Goal: Task Accomplishment & Management: Manage account settings

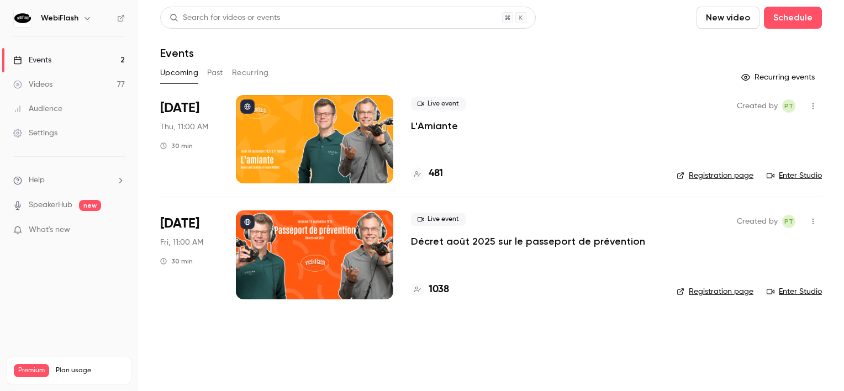
click at [813, 105] on icon "button" at bounding box center [813, 106] width 9 height 8
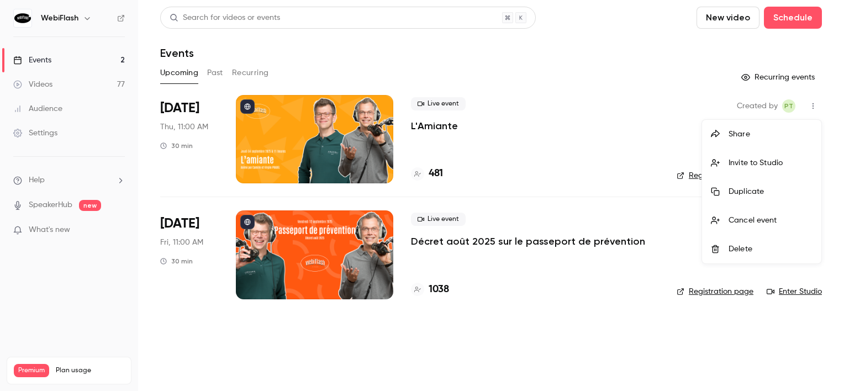
click at [774, 187] on div "Duplicate" at bounding box center [771, 191] width 84 height 11
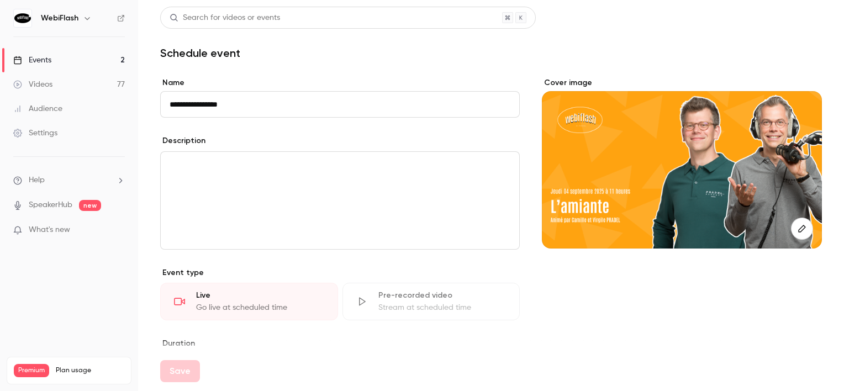
click at [186, 104] on input "**********" at bounding box center [340, 104] width 360 height 27
drag, startPoint x: 235, startPoint y: 99, endPoint x: 152, endPoint y: 105, distance: 82.5
click at [153, 102] on main "**********" at bounding box center [491, 195] width 706 height 391
paste input "********"
type input "**********"
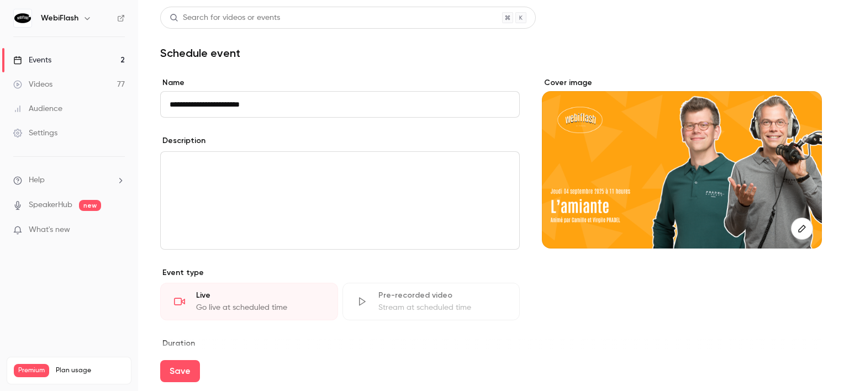
click at [289, 193] on div "editor" at bounding box center [340, 200] width 358 height 97
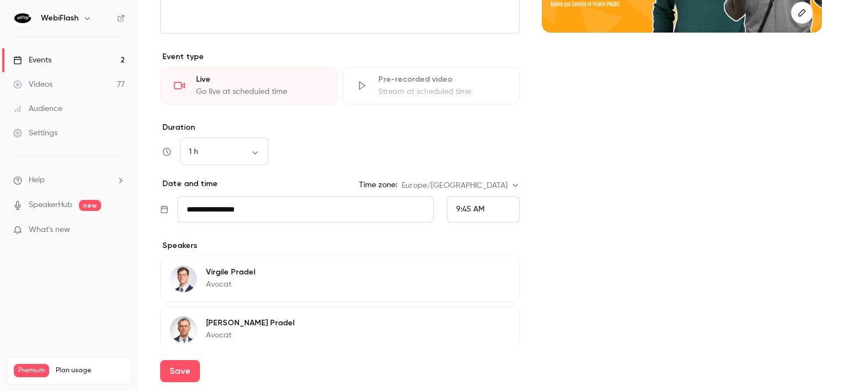
scroll to position [221, 0]
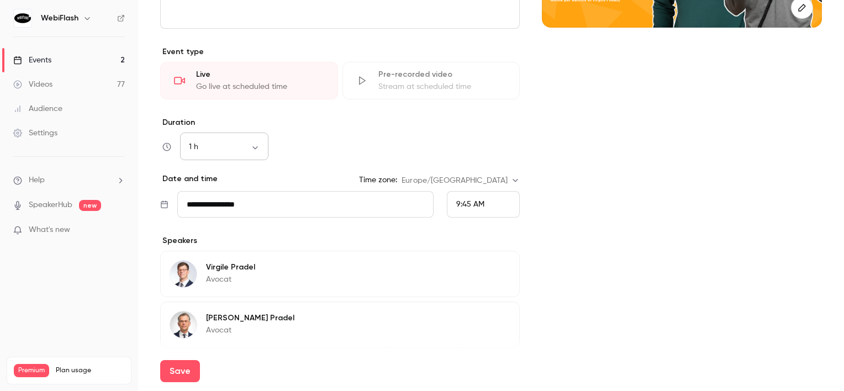
click at [237, 144] on body "**********" at bounding box center [422, 195] width 844 height 391
click at [226, 209] on li "30 min" at bounding box center [224, 205] width 88 height 29
type input "**"
click at [278, 200] on input "**********" at bounding box center [305, 204] width 256 height 27
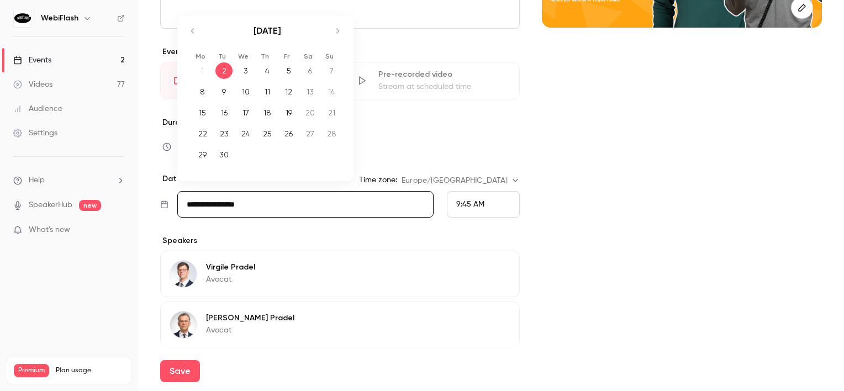
click at [273, 112] on div "18" at bounding box center [266, 112] width 17 height 17
type input "**********"
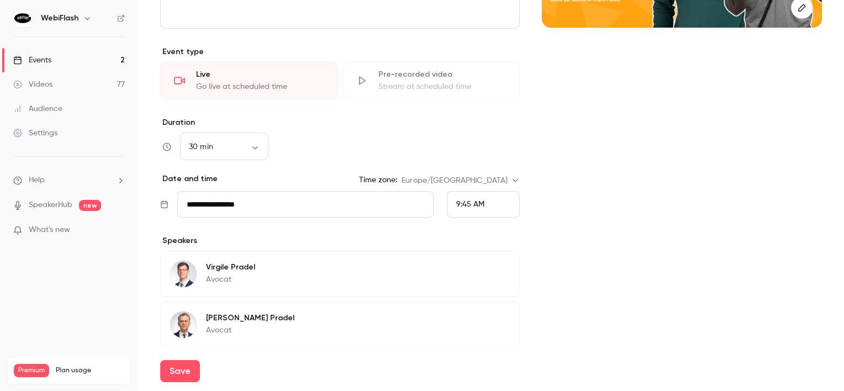
click at [505, 202] on div "9:45 AM" at bounding box center [483, 204] width 73 height 27
click at [470, 94] on li "11:00 AM" at bounding box center [479, 87] width 72 height 29
click at [569, 223] on div "Cover image" at bounding box center [682, 142] width 280 height 572
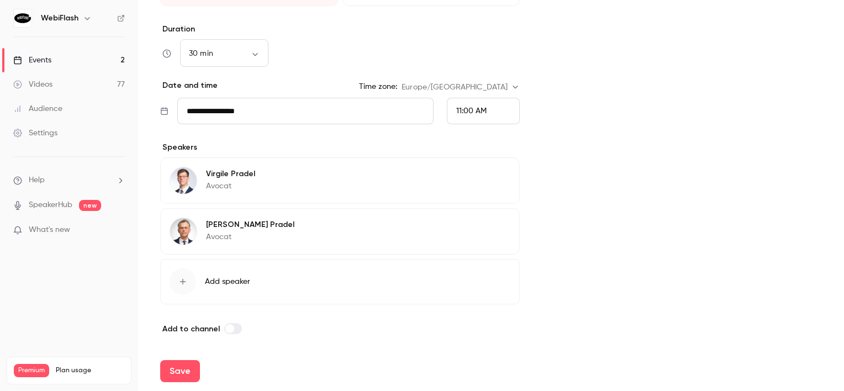
scroll to position [315, 0]
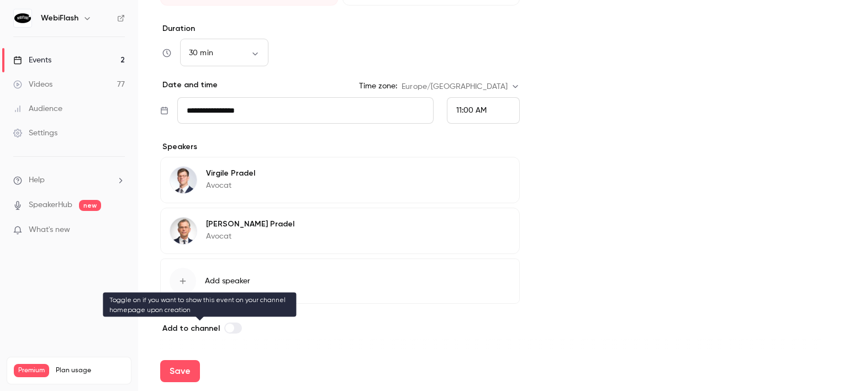
click at [228, 326] on span at bounding box center [229, 328] width 9 height 9
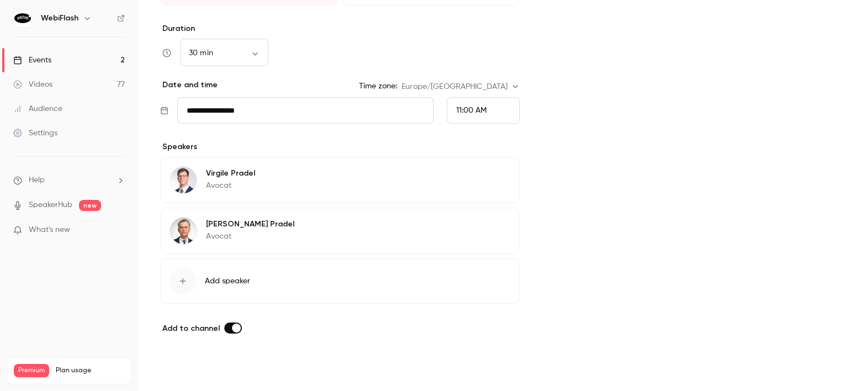
click at [187, 369] on button "Save" at bounding box center [180, 371] width 40 height 22
type input "**********"
type input "**"
type input "**********"
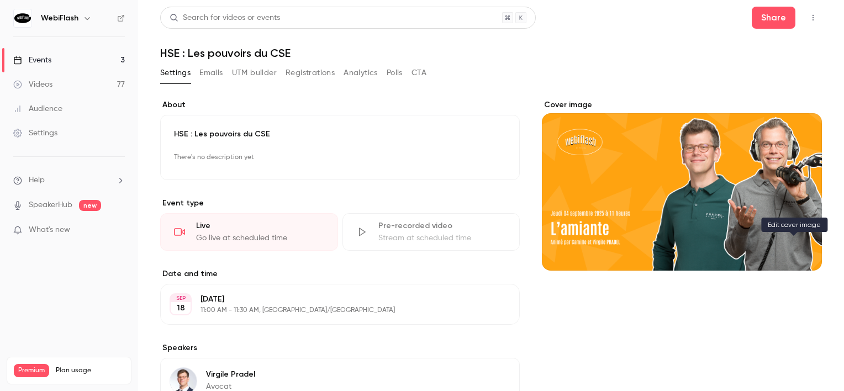
click at [796, 247] on icon "Cover image" at bounding box center [802, 250] width 12 height 9
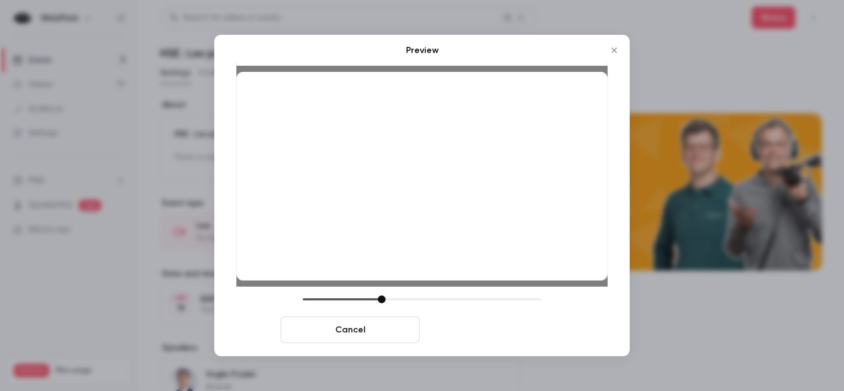
click at [484, 329] on button "Save cover" at bounding box center [493, 329] width 139 height 27
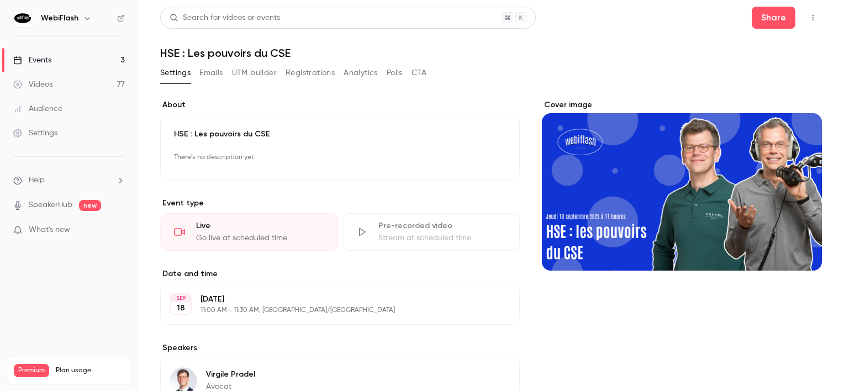
click at [108, 58] on link "Events 3" at bounding box center [69, 60] width 138 height 24
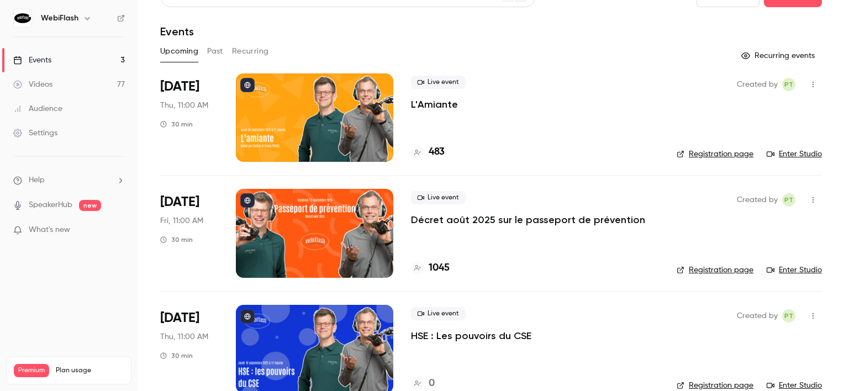
scroll to position [43, 0]
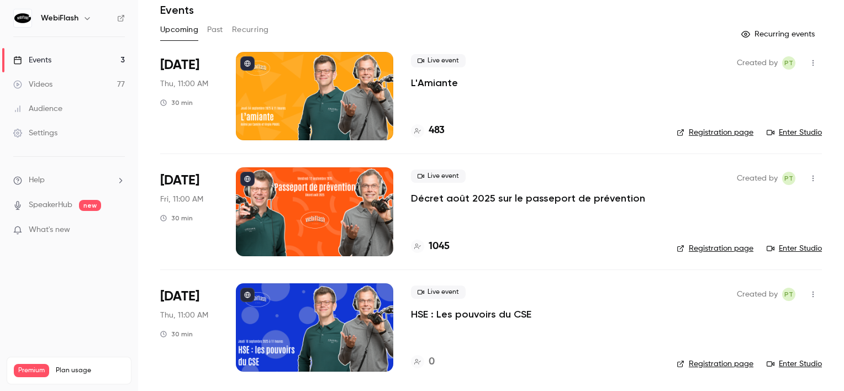
click at [809, 295] on icon "button" at bounding box center [813, 295] width 9 height 8
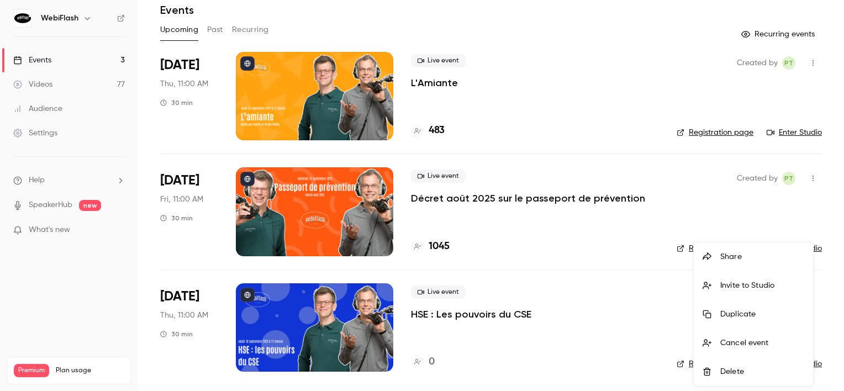
click at [735, 313] on div "Duplicate" at bounding box center [762, 314] width 84 height 11
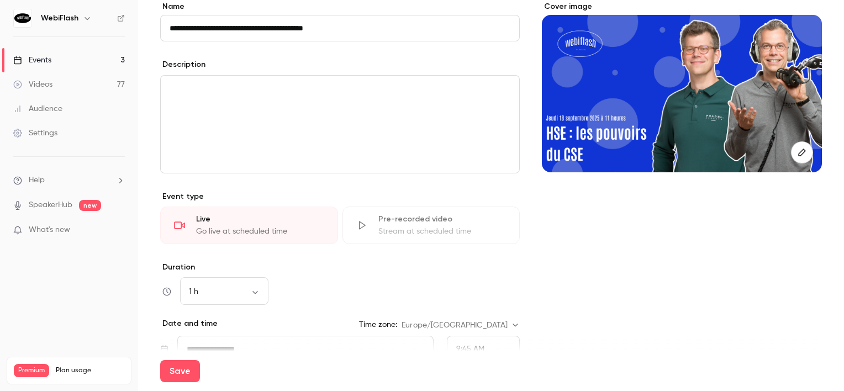
scroll to position [221, 0]
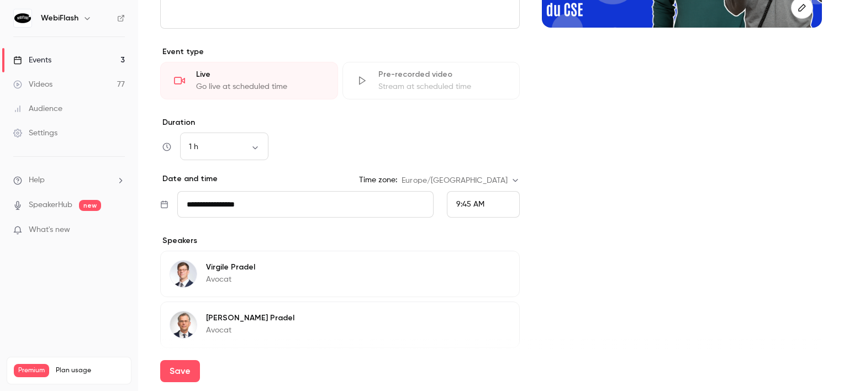
type input "**********"
click at [261, 200] on input "**********" at bounding box center [305, 204] width 256 height 27
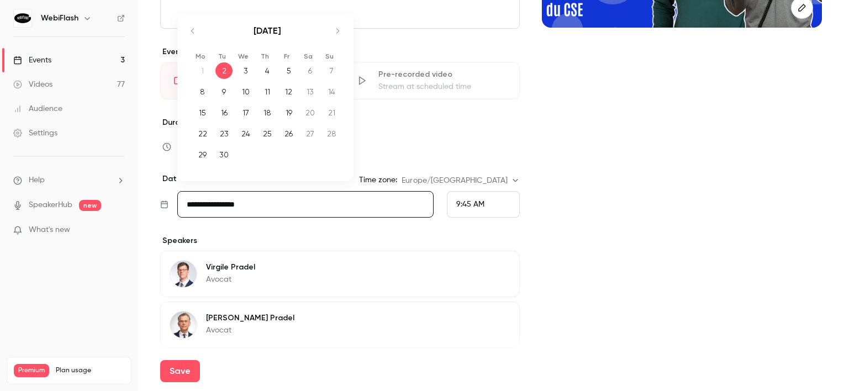
click at [265, 130] on div "25" at bounding box center [266, 133] width 17 height 17
type input "**********"
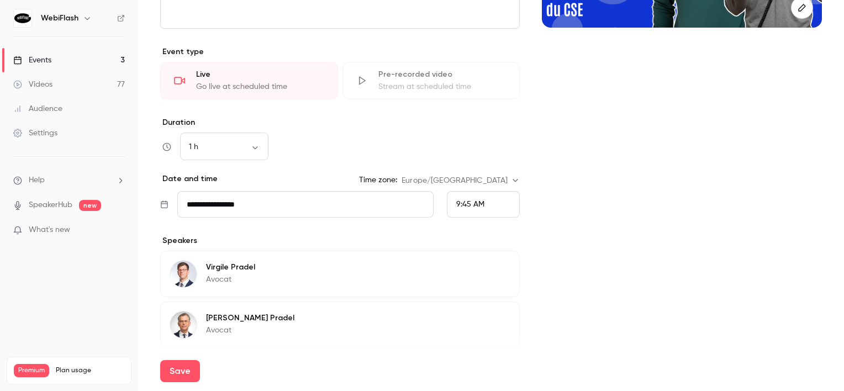
click at [471, 205] on span "9:45 AM" at bounding box center [470, 204] width 28 height 8
click at [466, 86] on span "11:00 AM" at bounding box center [467, 87] width 31 height 8
click at [249, 140] on body "**********" at bounding box center [422, 195] width 844 height 391
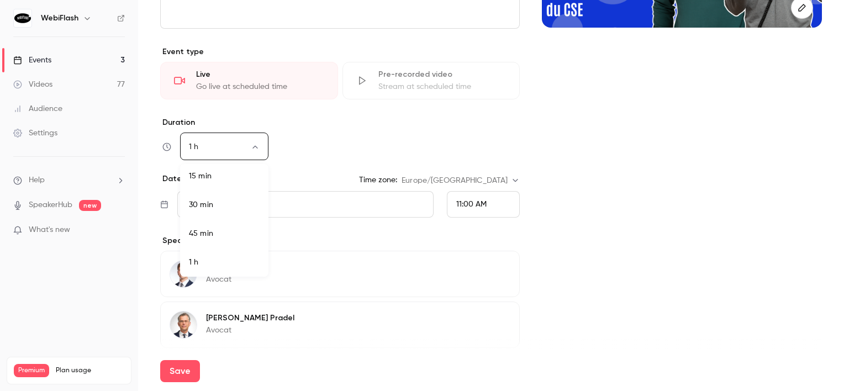
click at [228, 197] on li "30 min" at bounding box center [224, 205] width 88 height 29
type input "**"
click at [581, 261] on div "Cover image" at bounding box center [682, 142] width 280 height 572
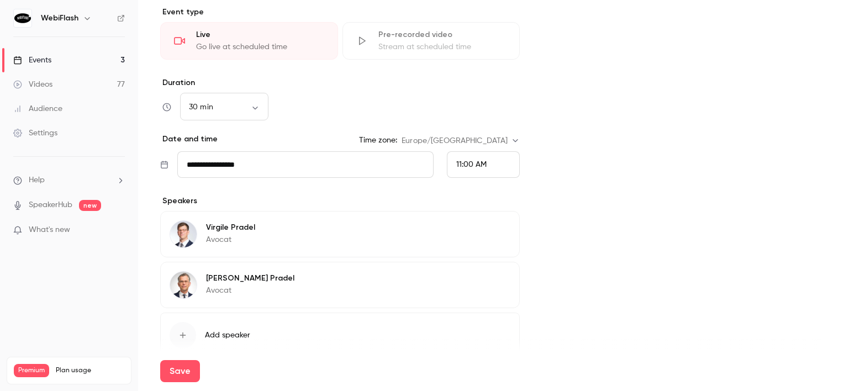
scroll to position [315, 0]
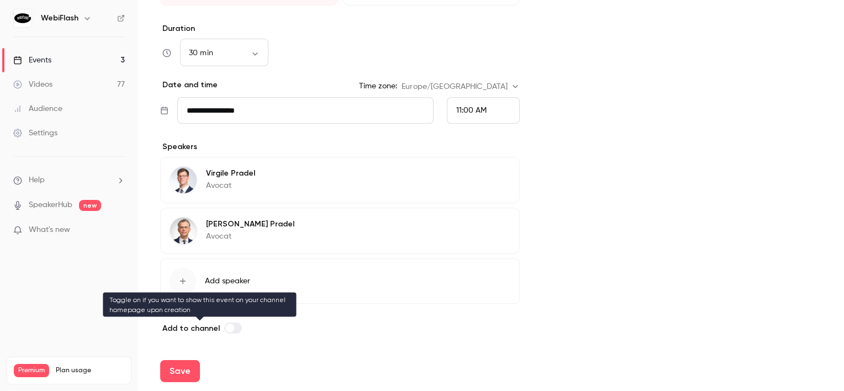
click at [228, 331] on label at bounding box center [233, 328] width 18 height 11
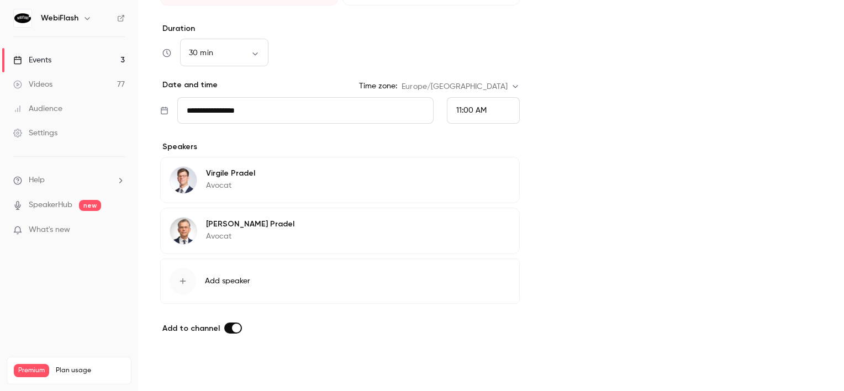
click at [184, 367] on button "Save" at bounding box center [180, 371] width 40 height 22
type input "**********"
type input "**"
type input "**********"
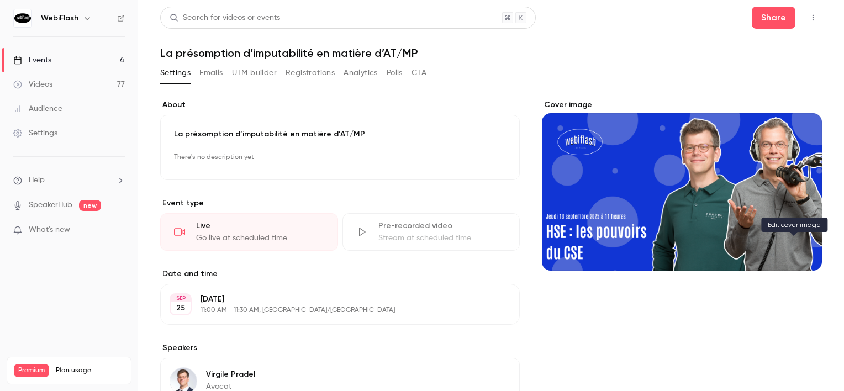
click at [793, 240] on button "Cover image" at bounding box center [802, 251] width 22 height 22
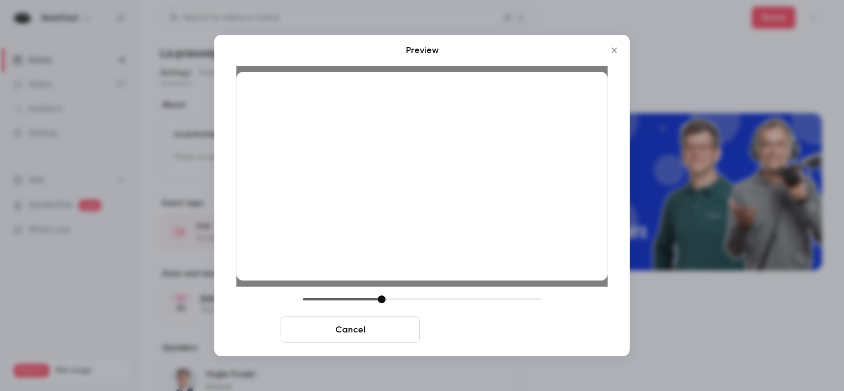
click at [478, 336] on button "Save cover" at bounding box center [493, 329] width 139 height 27
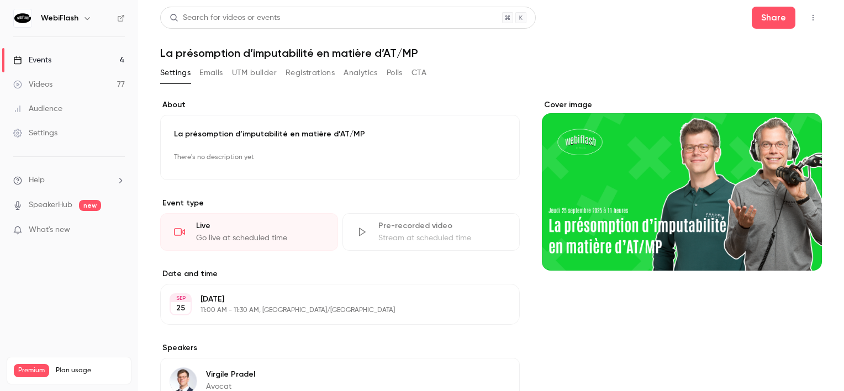
click at [29, 58] on div "Events" at bounding box center [32, 60] width 38 height 11
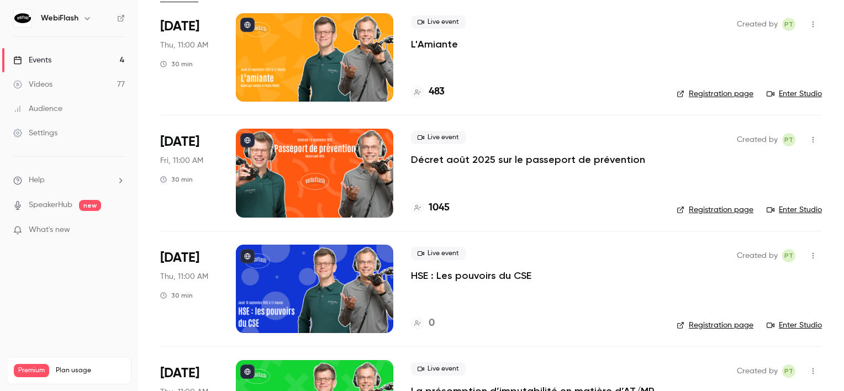
scroll to position [159, 0]
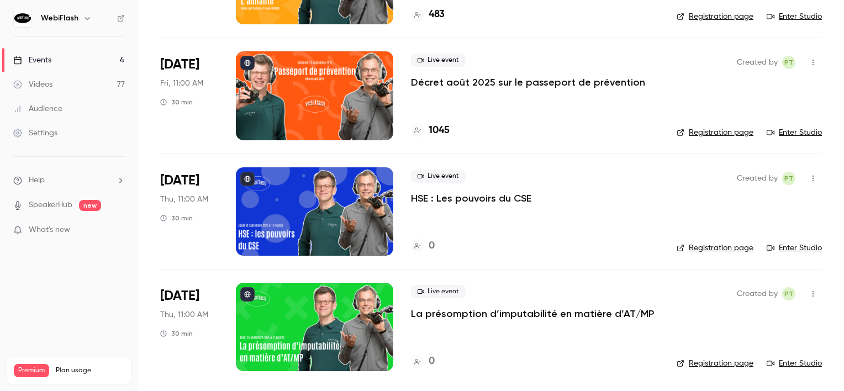
click at [463, 201] on p "HSE : Les pouvoirs du CSE" at bounding box center [471, 198] width 120 height 13
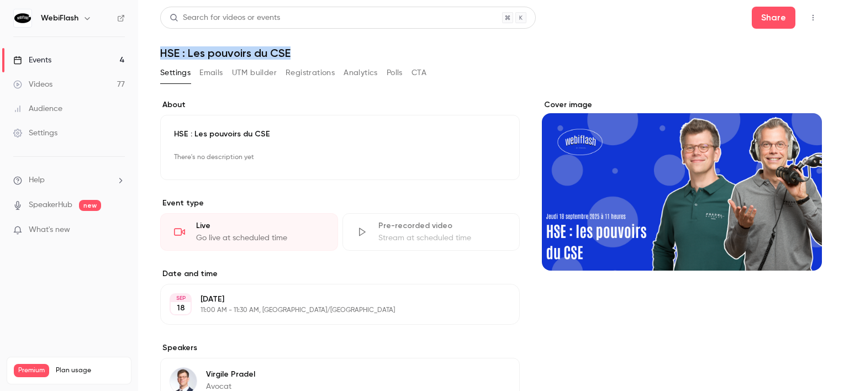
drag, startPoint x: 314, startPoint y: 51, endPoint x: 148, endPoint y: 58, distance: 166.4
click at [148, 58] on main "**********" at bounding box center [491, 195] width 706 height 391
copy h1 "HSE : Les pouvoirs du CSE"
click at [72, 61] on link "Events 4" at bounding box center [69, 60] width 138 height 24
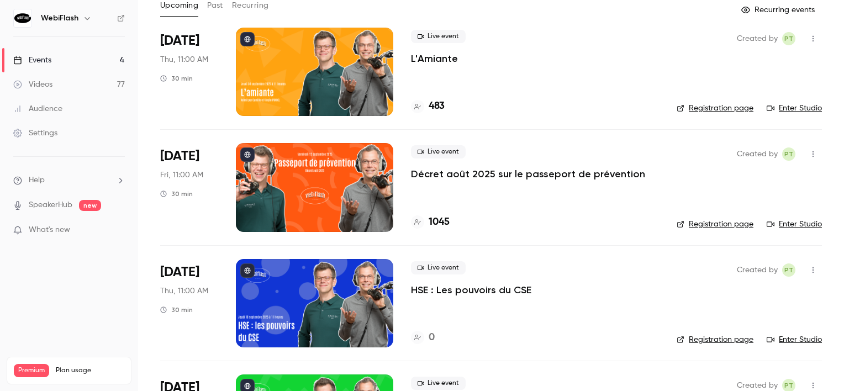
scroll to position [159, 0]
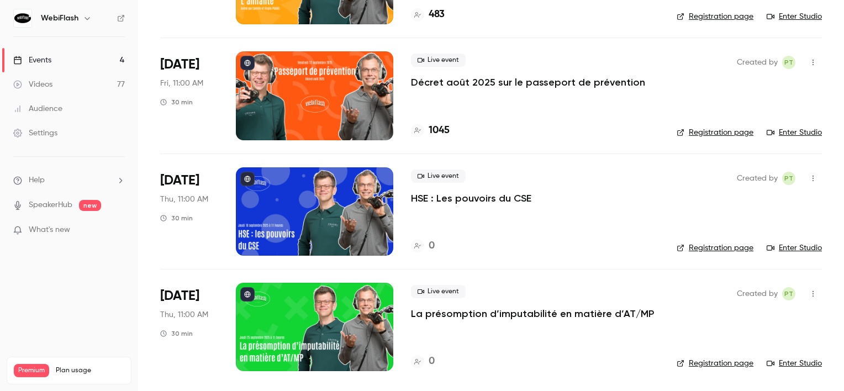
click at [286, 199] on div at bounding box center [314, 211] width 157 height 88
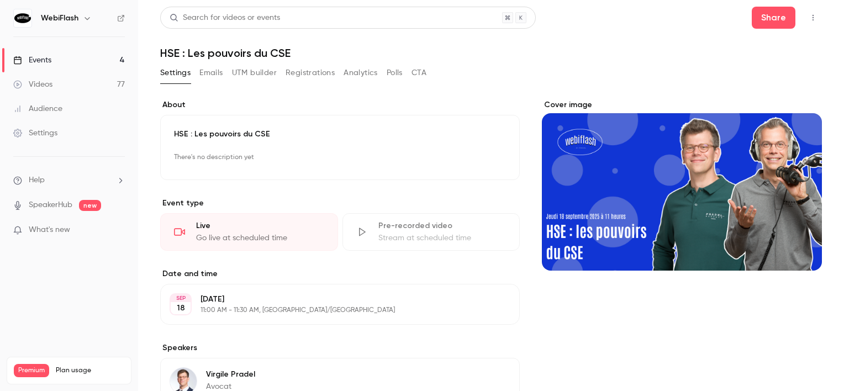
click at [741, 20] on div "Search for videos or events Share" at bounding box center [491, 18] width 662 height 22
click at [756, 22] on button "Share" at bounding box center [774, 18] width 44 height 22
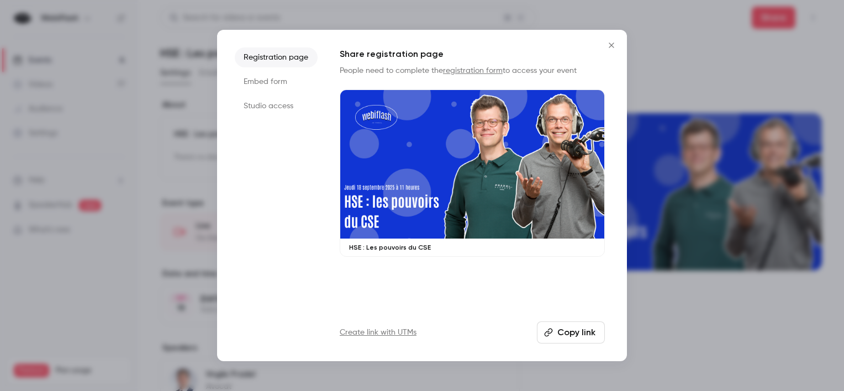
click at [256, 80] on li "Embed form" at bounding box center [276, 82] width 83 height 20
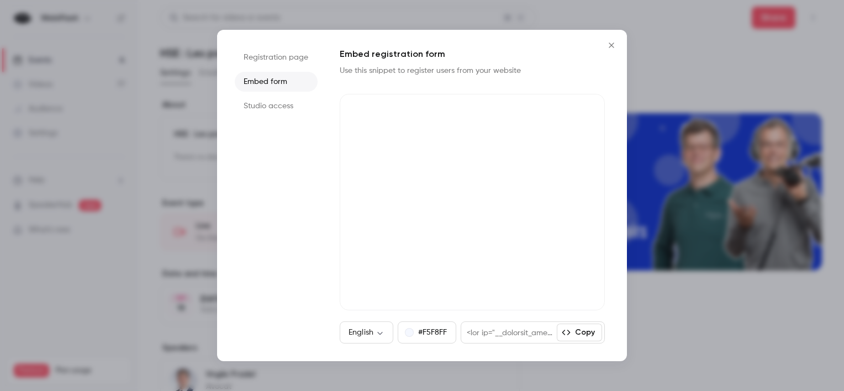
click at [577, 329] on button "Copy" at bounding box center [579, 333] width 45 height 18
drag, startPoint x: 692, startPoint y: 89, endPoint x: 546, endPoint y: 92, distance: 146.4
click at [693, 90] on div at bounding box center [422, 195] width 844 height 391
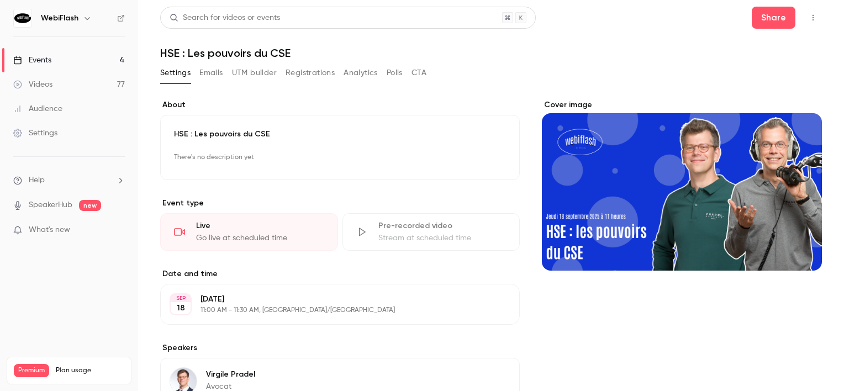
click at [91, 57] on link "Events 4" at bounding box center [69, 60] width 138 height 24
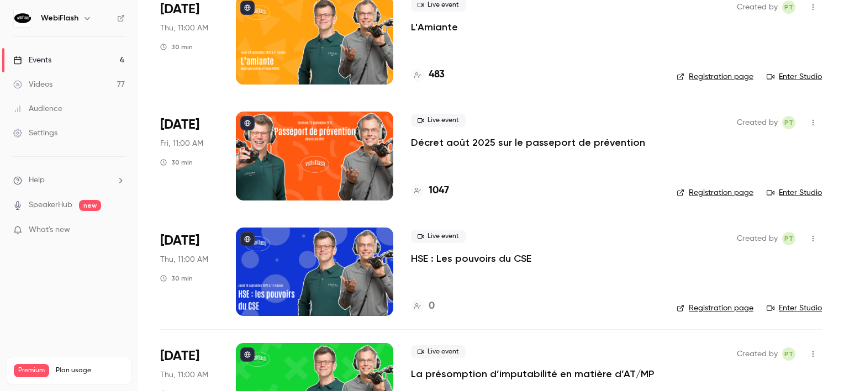
scroll to position [159, 0]
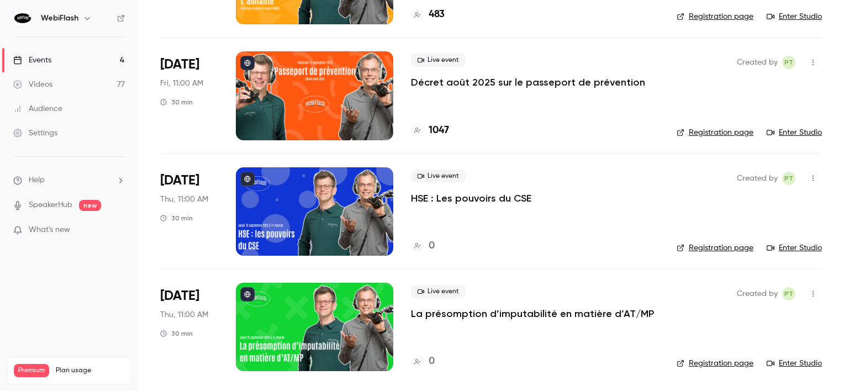
click at [323, 314] on div at bounding box center [314, 327] width 157 height 88
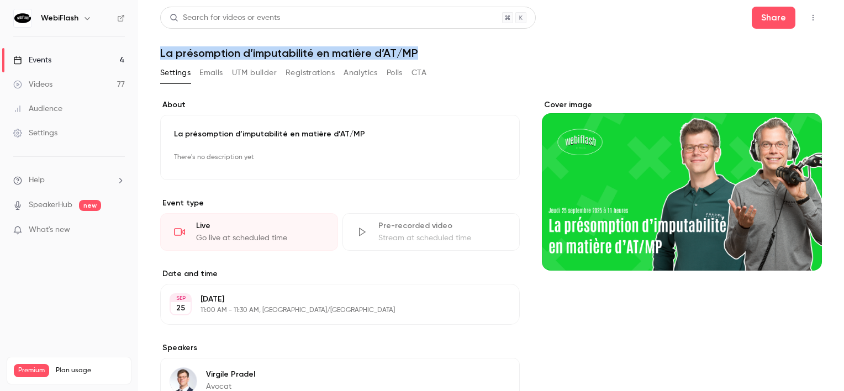
drag, startPoint x: 422, startPoint y: 57, endPoint x: 155, endPoint y: 51, distance: 267.4
click at [155, 51] on main "**********" at bounding box center [491, 195] width 706 height 391
copy h1 "La présomption d’imputabilité en matière d’AT/MP"
click at [766, 29] on header "Search for videos or events Share La présomption d’imputabilité en matière d’AT…" at bounding box center [491, 33] width 662 height 53
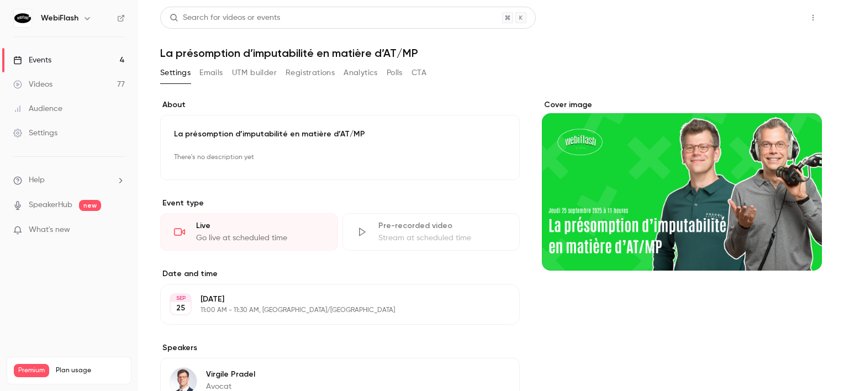
click at [761, 23] on button "Share" at bounding box center [774, 18] width 44 height 22
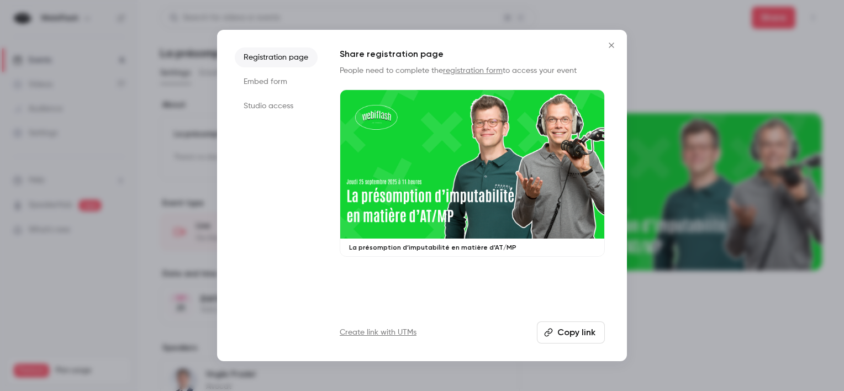
click at [255, 91] on li "Embed form" at bounding box center [276, 82] width 83 height 20
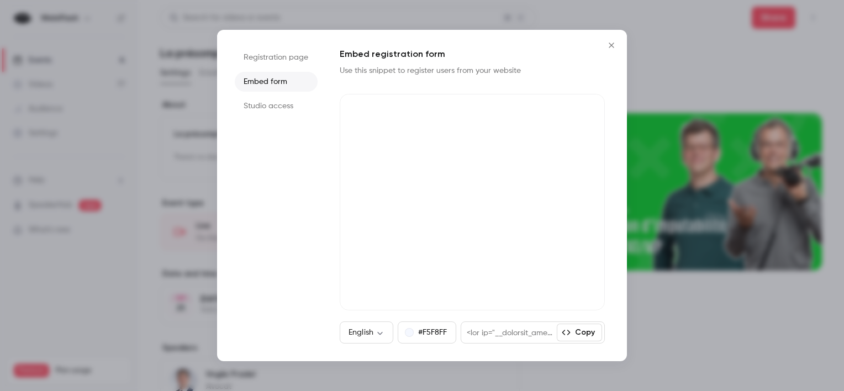
click at [567, 334] on icon "button" at bounding box center [566, 332] width 9 height 9
click at [619, 40] on button "Close" at bounding box center [611, 45] width 22 height 22
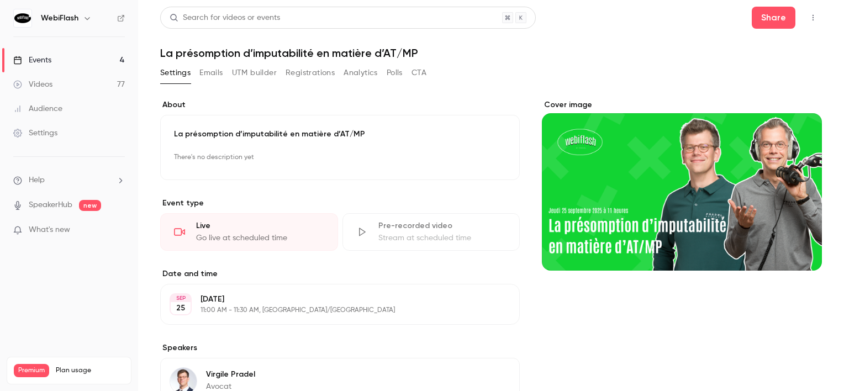
click at [87, 57] on link "Events 4" at bounding box center [69, 60] width 138 height 24
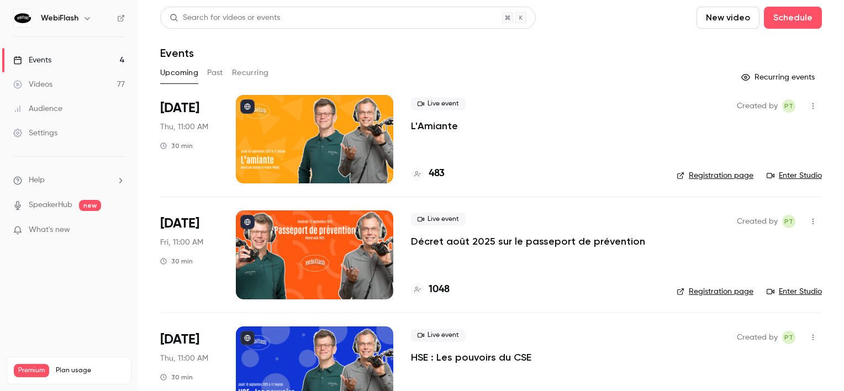
click at [341, 159] on div at bounding box center [314, 139] width 157 height 88
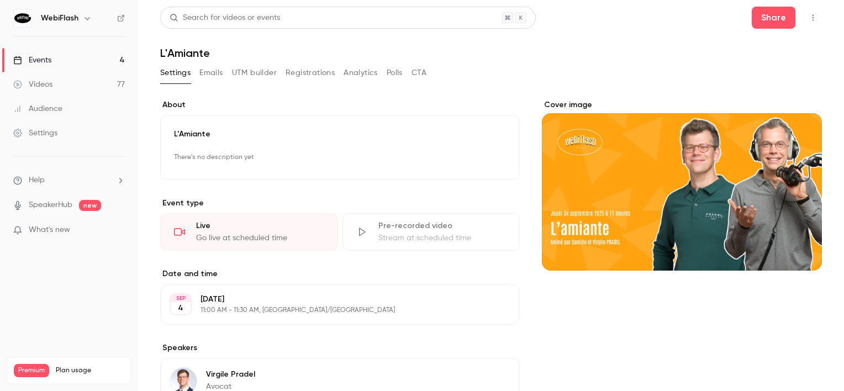
click at [287, 71] on button "Registrations" at bounding box center [310, 73] width 49 height 18
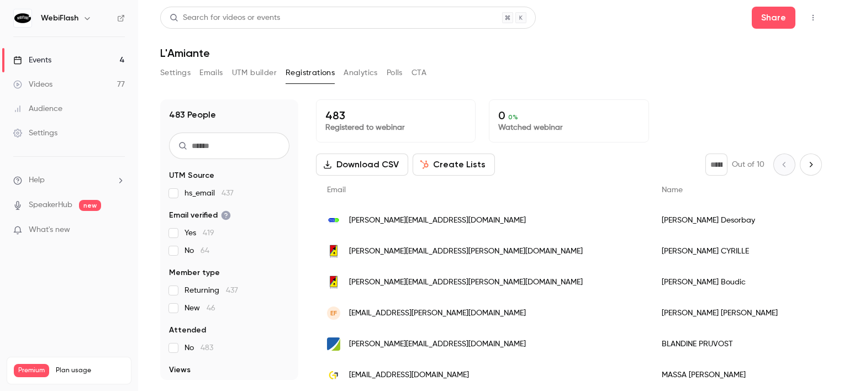
click at [804, 156] on button "Next page" at bounding box center [811, 165] width 22 height 22
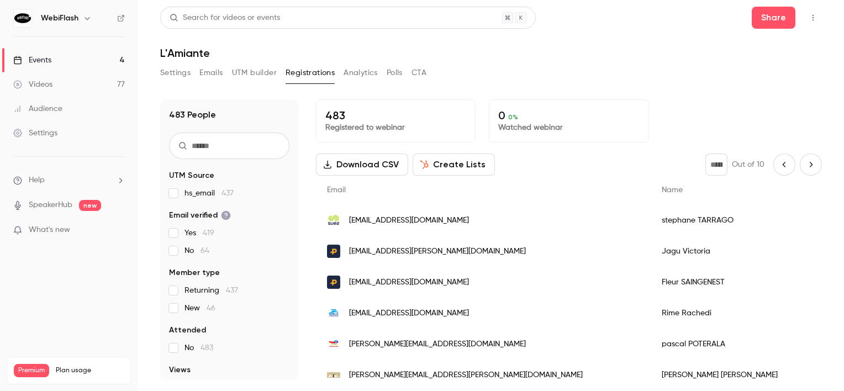
click at [805, 167] on icon "Next page" at bounding box center [811, 164] width 12 height 9
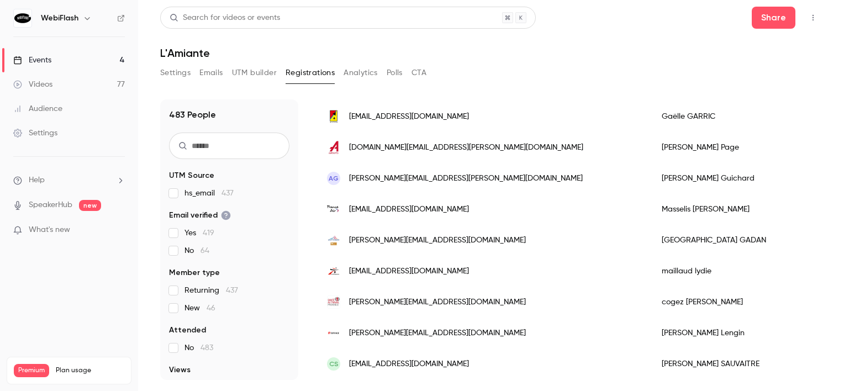
scroll to position [994, 0]
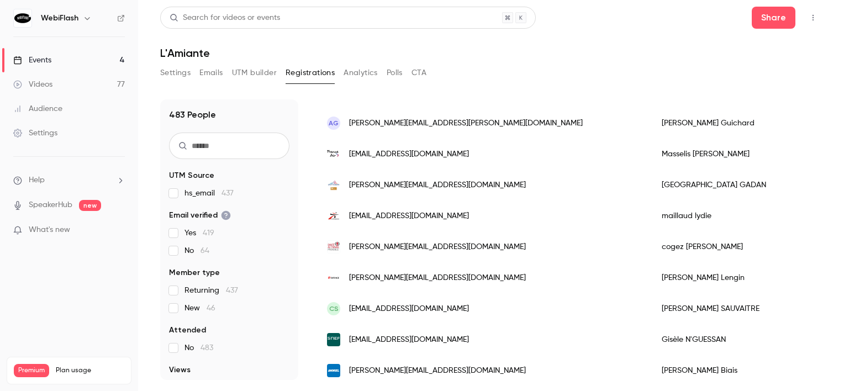
click at [423, 244] on span "[PERSON_NAME][EMAIL_ADDRESS][DOMAIN_NAME]" at bounding box center [437, 247] width 177 height 12
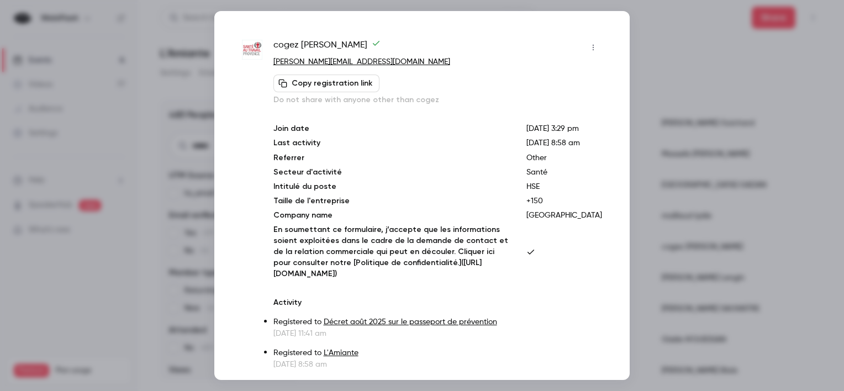
click at [587, 54] on button "button" at bounding box center [593, 48] width 18 height 18
click at [521, 73] on div "Block from all events" at bounding box center [542, 75] width 84 height 11
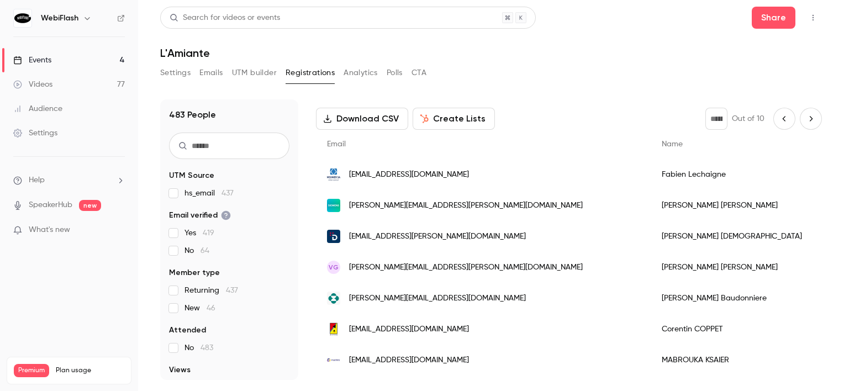
scroll to position [0, 0]
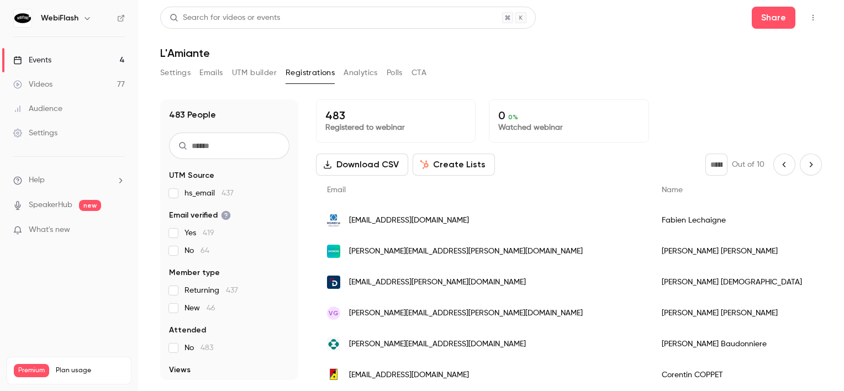
click at [806, 156] on button "Next page" at bounding box center [811, 165] width 22 height 22
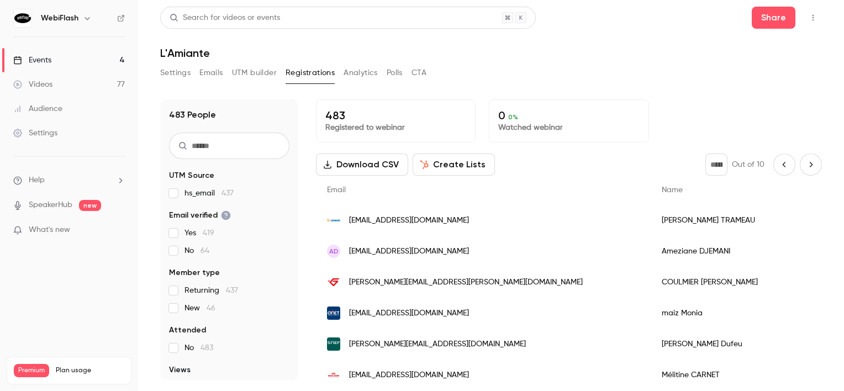
click at [510, 247] on div "AD [EMAIL_ADDRESS][DOMAIN_NAME]" at bounding box center [483, 251] width 335 height 31
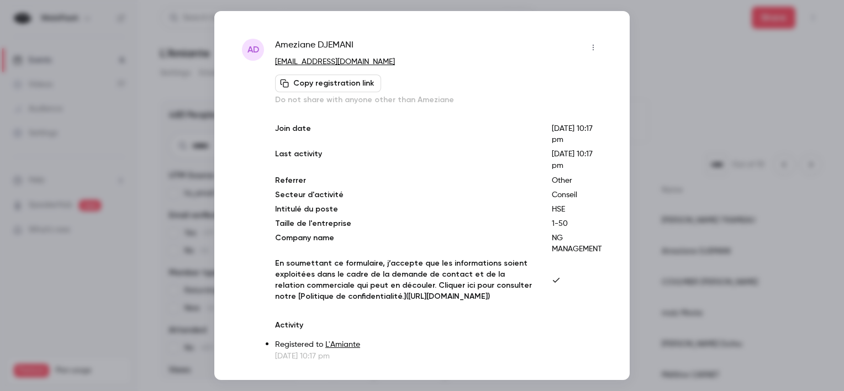
click at [584, 52] on button "button" at bounding box center [593, 48] width 18 height 18
click at [568, 71] on div "Block from all events" at bounding box center [542, 75] width 84 height 11
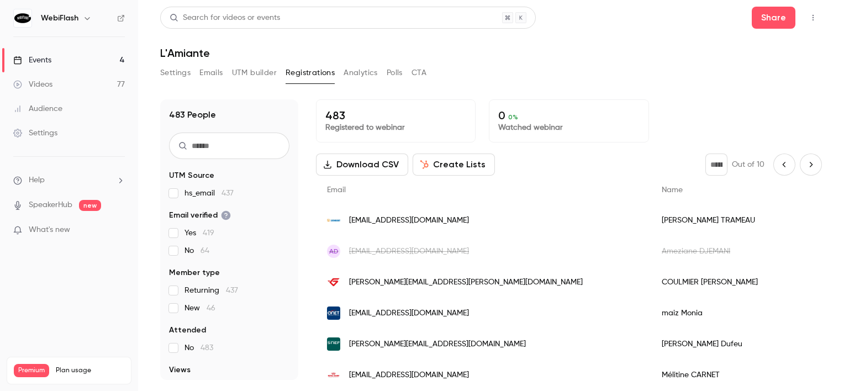
click at [802, 159] on button "Next page" at bounding box center [811, 165] width 22 height 22
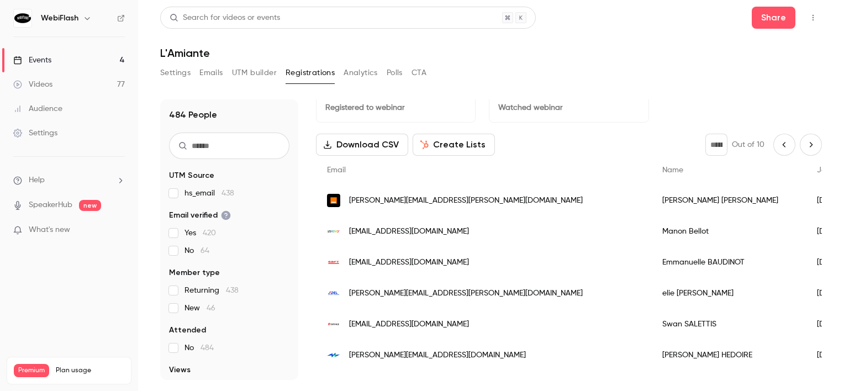
scroll to position [11, 0]
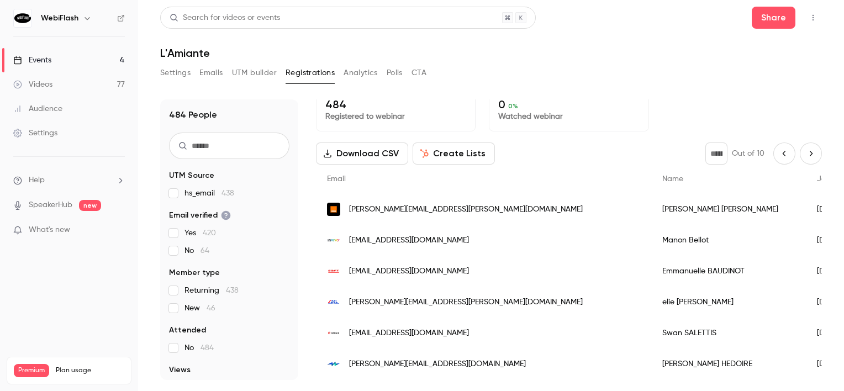
click at [808, 155] on icon "Next page" at bounding box center [811, 153] width 12 height 9
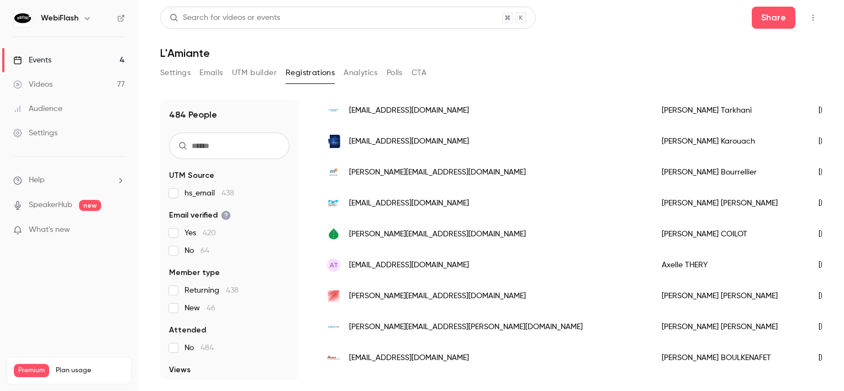
scroll to position [23, 0]
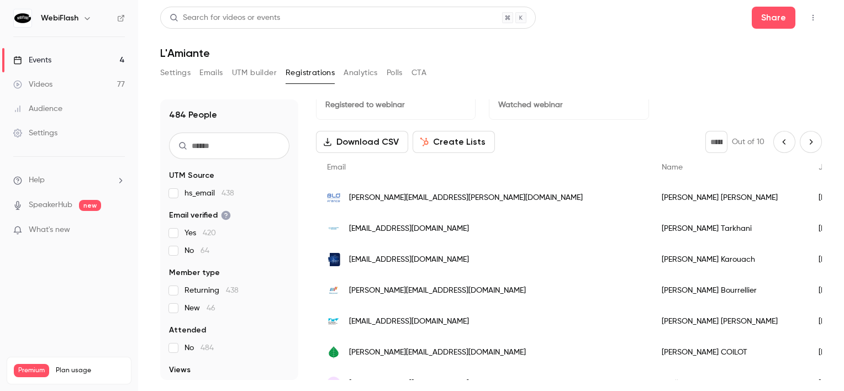
click at [800, 140] on button "Next page" at bounding box center [811, 142] width 22 height 22
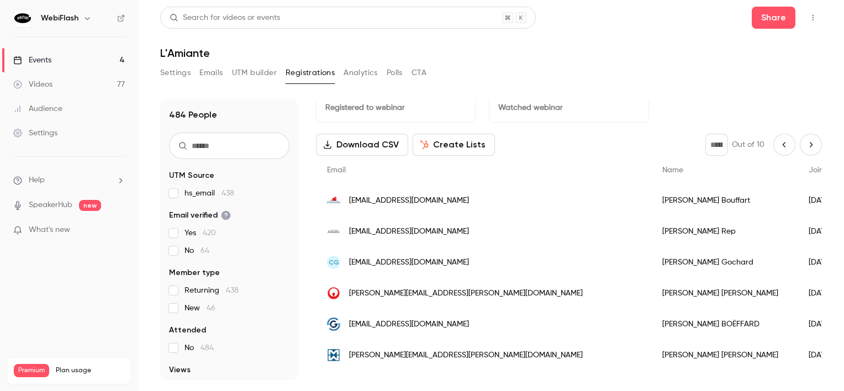
scroll to position [0, 0]
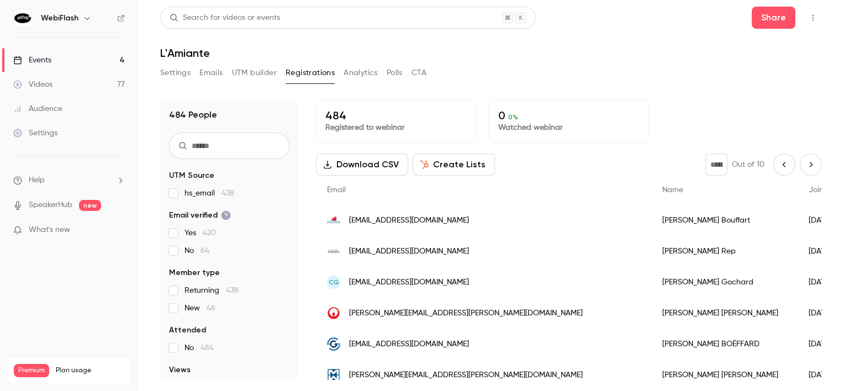
click at [810, 163] on icon "Next page" at bounding box center [811, 164] width 3 height 5
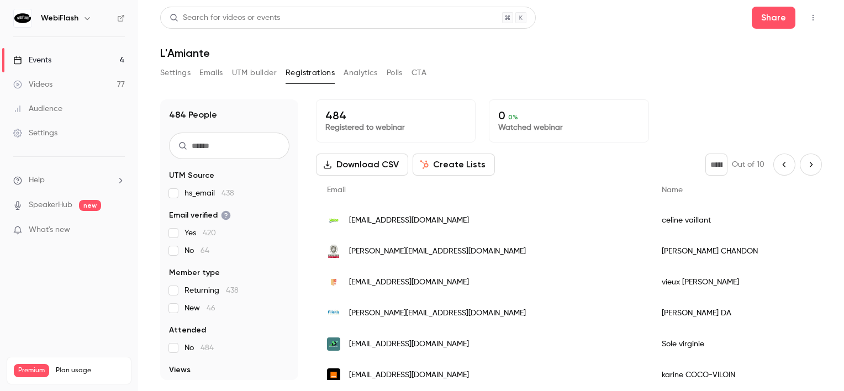
click at [805, 165] on icon "Next page" at bounding box center [811, 164] width 12 height 9
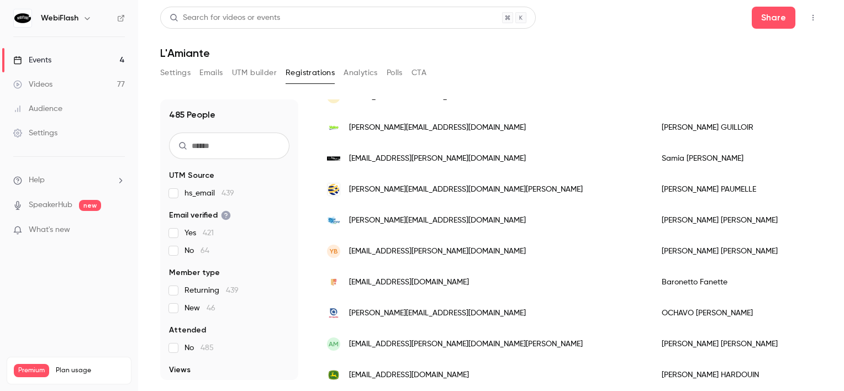
scroll to position [828, 0]
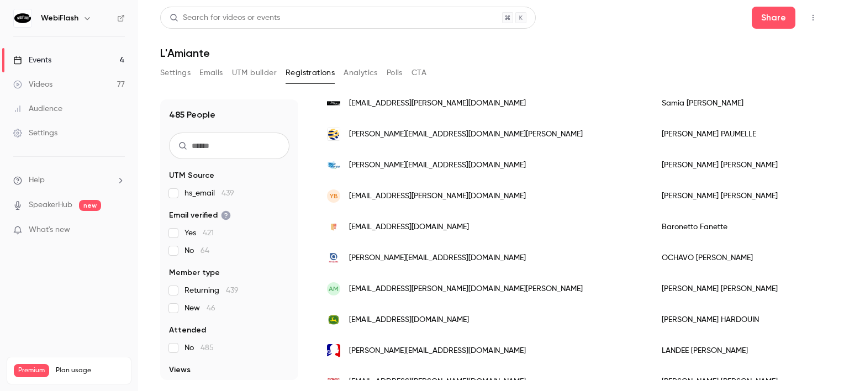
click at [440, 198] on span "[EMAIL_ADDRESS][PERSON_NAME][DOMAIN_NAME]" at bounding box center [437, 197] width 177 height 12
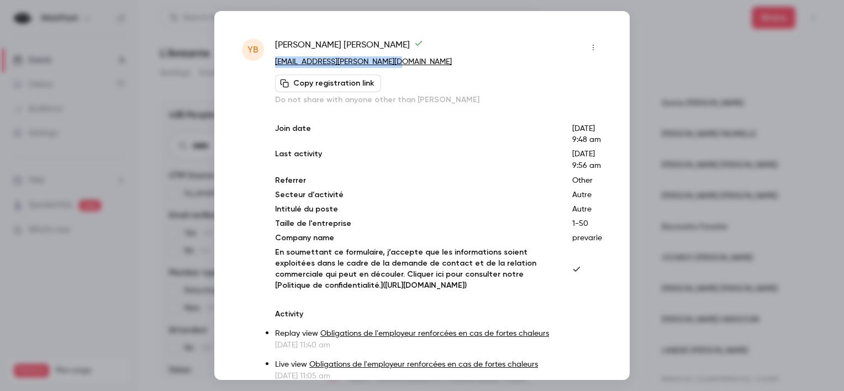
drag, startPoint x: 397, startPoint y: 64, endPoint x: 270, endPoint y: 66, distance: 126.5
click at [270, 66] on div "[PERSON_NAME] BELHOUCHAT [EMAIL_ADDRESS][PERSON_NAME][DOMAIN_NAME] Copy registr…" at bounding box center [422, 288] width 360 height 498
copy link "[EMAIL_ADDRESS][PERSON_NAME][DOMAIN_NAME]"
click at [613, 84] on div "[PERSON_NAME] BELHOUCHAT [EMAIL_ADDRESS][PERSON_NAME][DOMAIN_NAME] Copy registr…" at bounding box center [421, 195] width 415 height 369
click at [143, 142] on div at bounding box center [422, 195] width 844 height 391
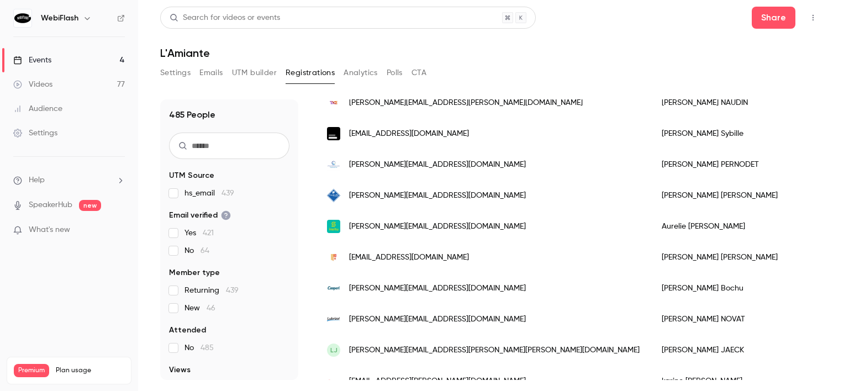
scroll to position [0, 0]
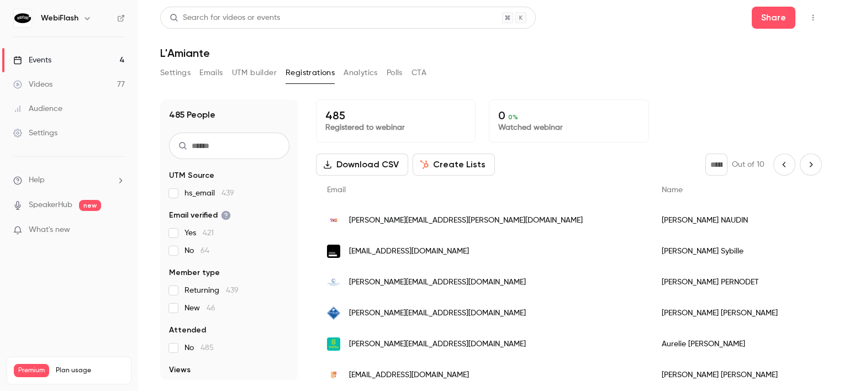
click at [810, 161] on button "Next page" at bounding box center [811, 165] width 22 height 22
type input "**"
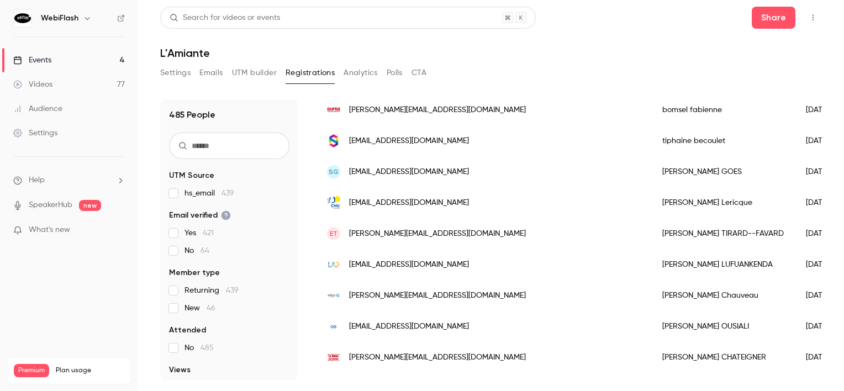
scroll to position [915, 0]
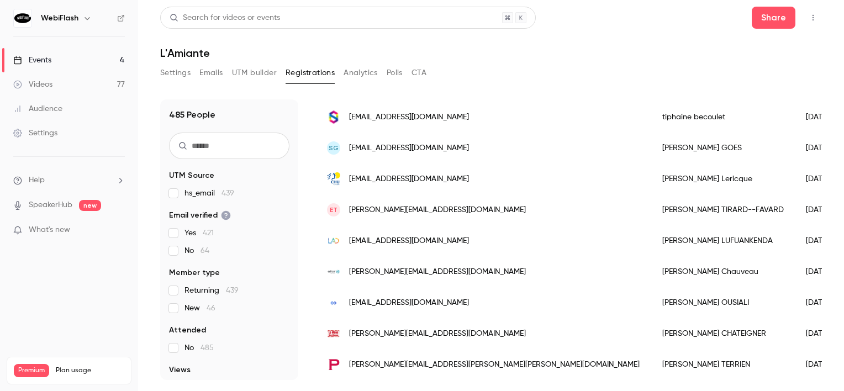
click at [68, 55] on link "Events 4" at bounding box center [69, 60] width 138 height 24
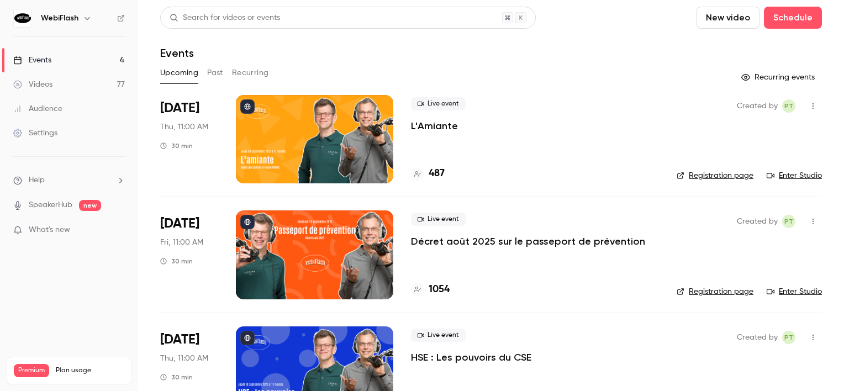
click at [332, 126] on div at bounding box center [314, 139] width 157 height 88
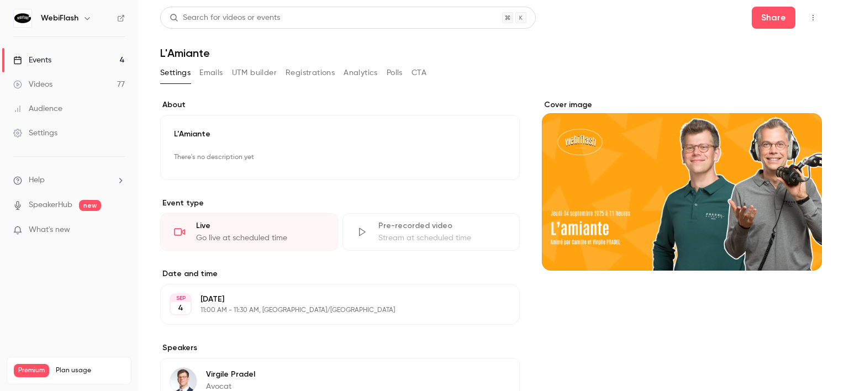
click at [60, 51] on link "Events 4" at bounding box center [69, 60] width 138 height 24
